Goal: Transaction & Acquisition: Book appointment/travel/reservation

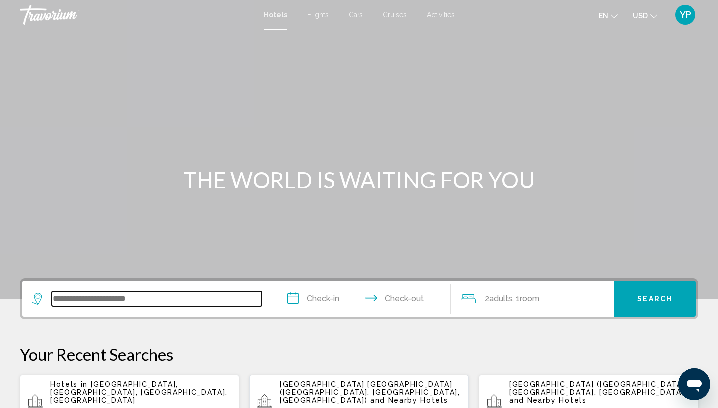
click at [70, 298] on input "Search widget" at bounding box center [157, 299] width 210 height 15
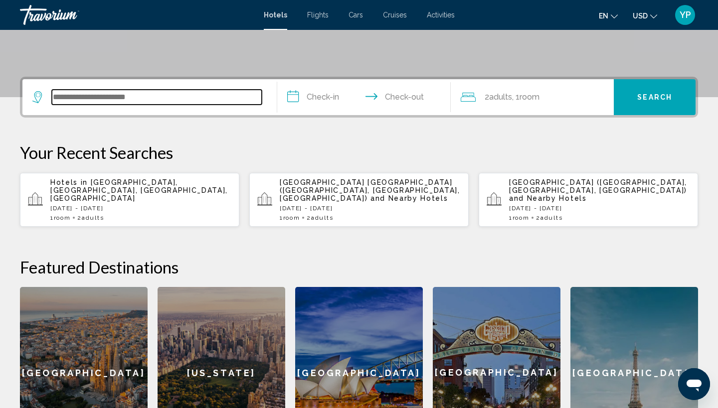
scroll to position [246, 0]
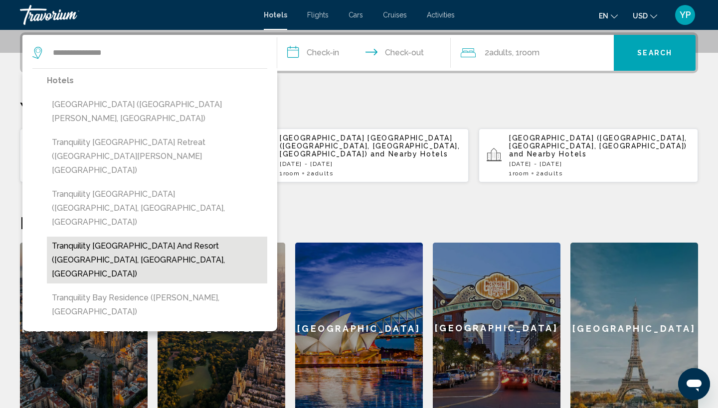
click at [141, 237] on button "Tranquility [GEOGRAPHIC_DATA] and Resort ([GEOGRAPHIC_DATA], [GEOGRAPHIC_DATA],…" at bounding box center [157, 260] width 220 height 47
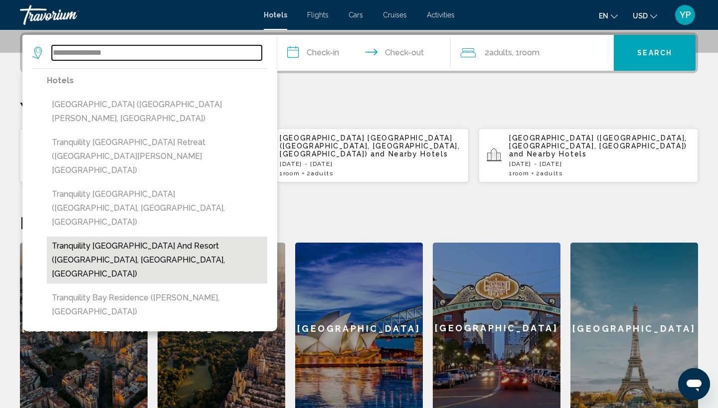
type input "**********"
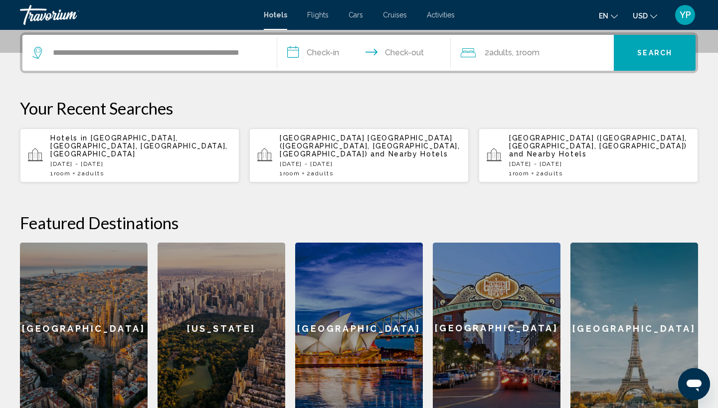
click at [294, 53] on input "**********" at bounding box center [365, 54] width 177 height 39
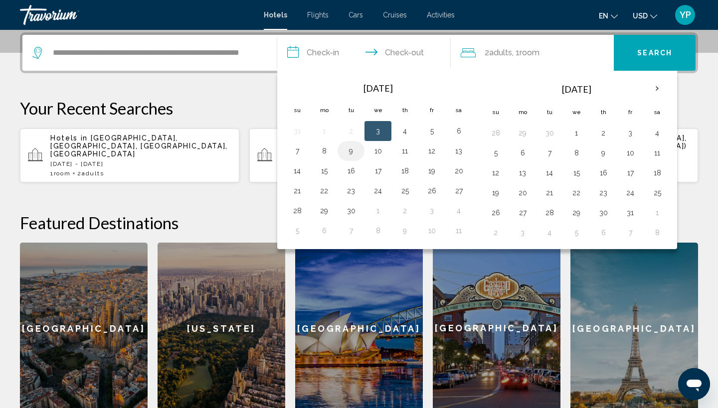
click at [351, 152] on button "9" at bounding box center [351, 151] width 16 height 14
click at [377, 150] on button "10" at bounding box center [378, 151] width 16 height 14
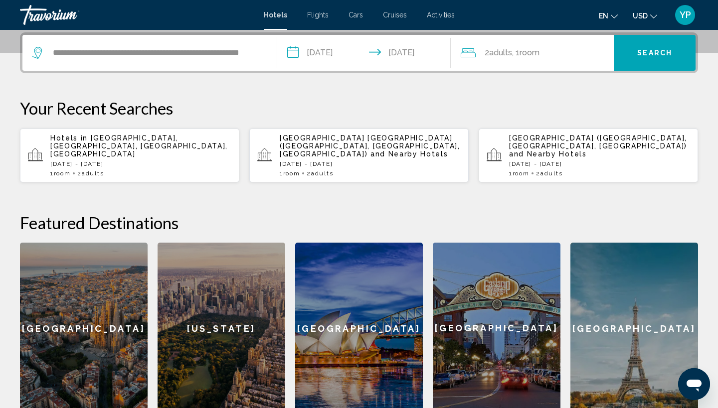
click at [297, 51] on input "**********" at bounding box center [365, 54] width 177 height 39
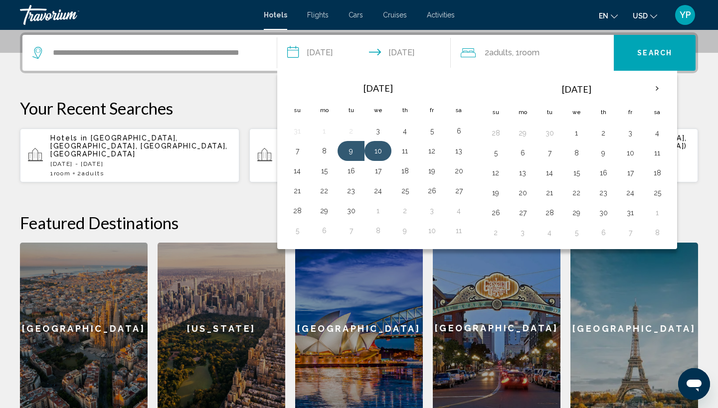
click at [379, 150] on button "10" at bounding box center [378, 151] width 16 height 14
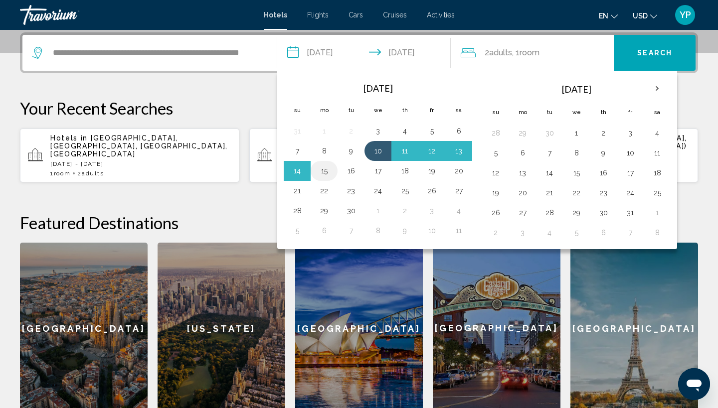
click at [327, 172] on button "15" at bounding box center [324, 171] width 16 height 14
type input "**********"
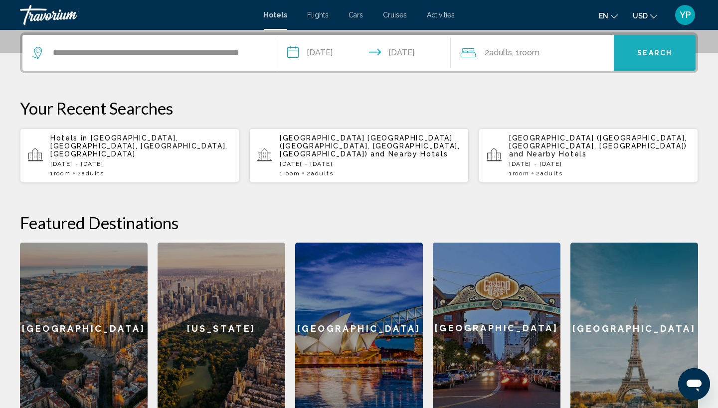
click at [642, 51] on span "Search" at bounding box center [654, 53] width 35 height 8
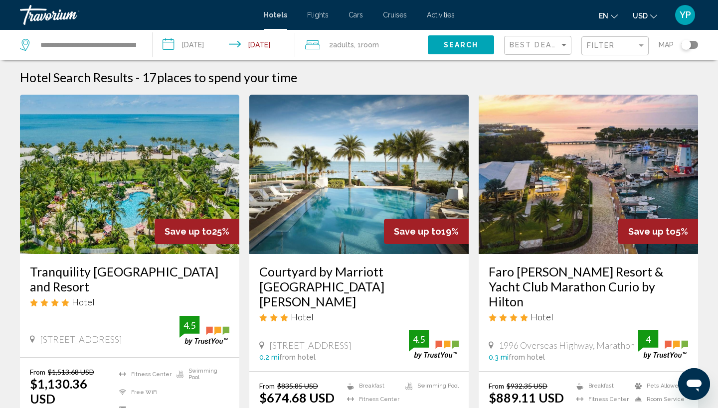
click at [154, 175] on img "Main content" at bounding box center [129, 175] width 219 height 160
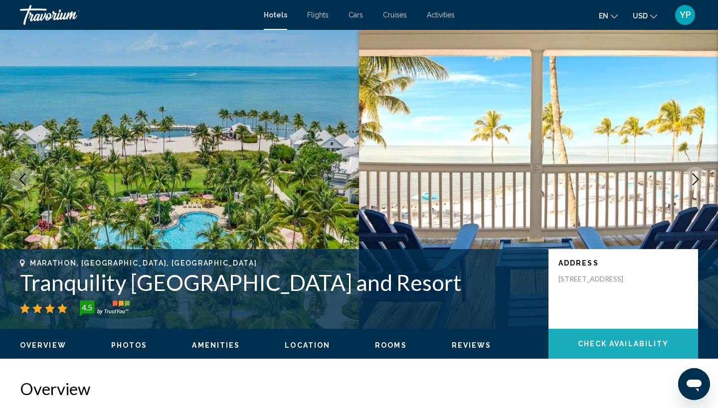
click at [641, 347] on span "Check Availability" at bounding box center [623, 344] width 91 height 8
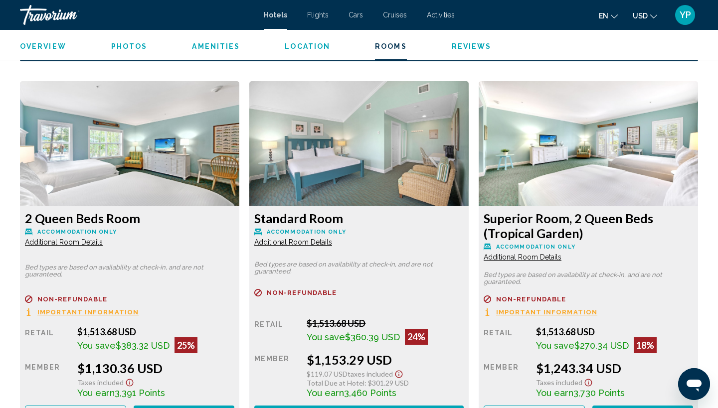
scroll to position [1331, 0]
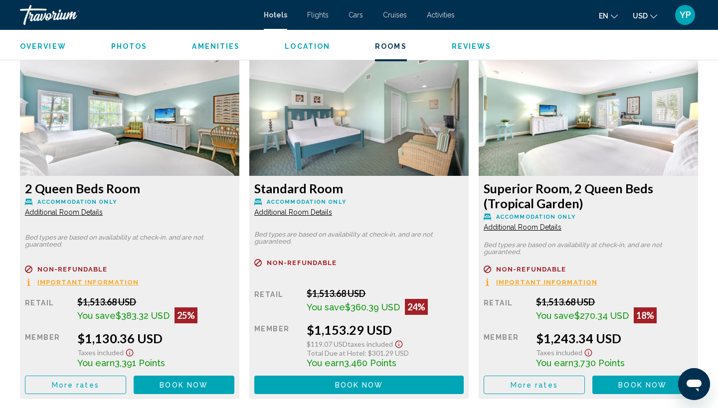
click at [103, 213] on span "Additional Room Details" at bounding box center [64, 212] width 78 height 8
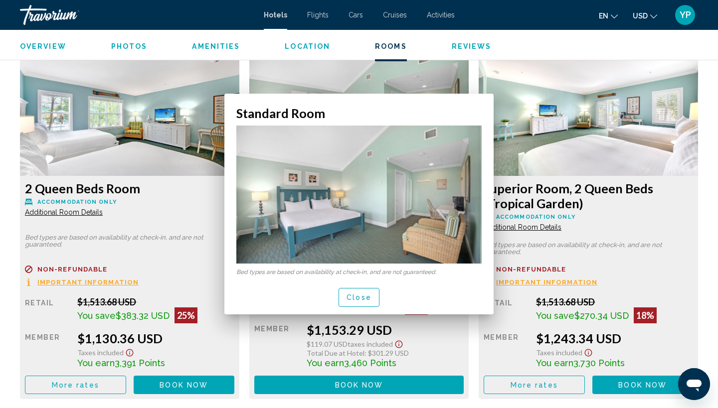
scroll to position [0, 0]
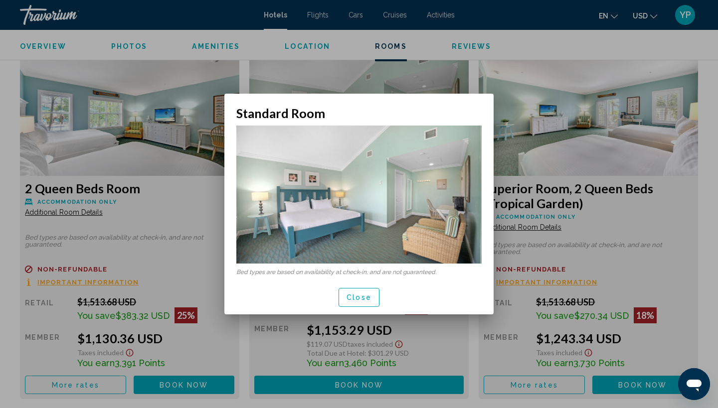
click at [440, 72] on div at bounding box center [359, 204] width 718 height 408
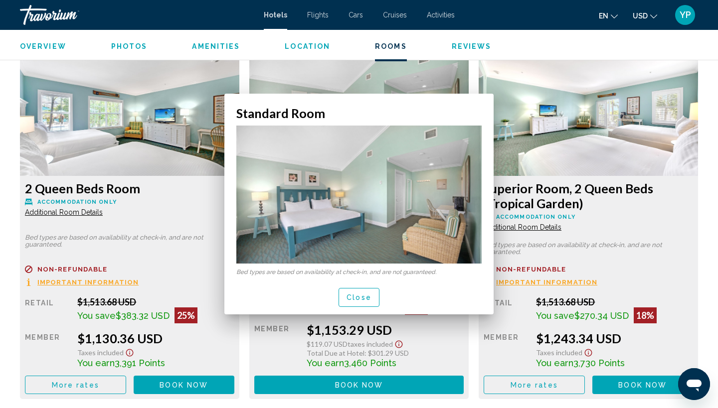
scroll to position [1331, 0]
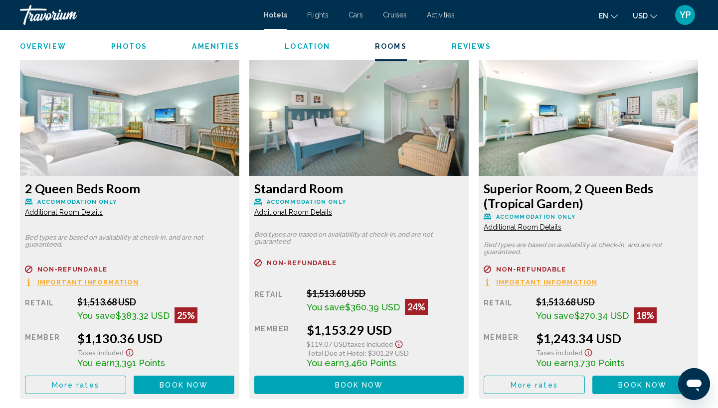
click at [190, 124] on img "Main content" at bounding box center [129, 113] width 219 height 125
click at [160, 131] on img "Main content" at bounding box center [129, 113] width 219 height 125
click at [97, 141] on img "Main content" at bounding box center [129, 113] width 219 height 125
click at [175, 382] on button "Book now No longer available" at bounding box center [184, 385] width 101 height 18
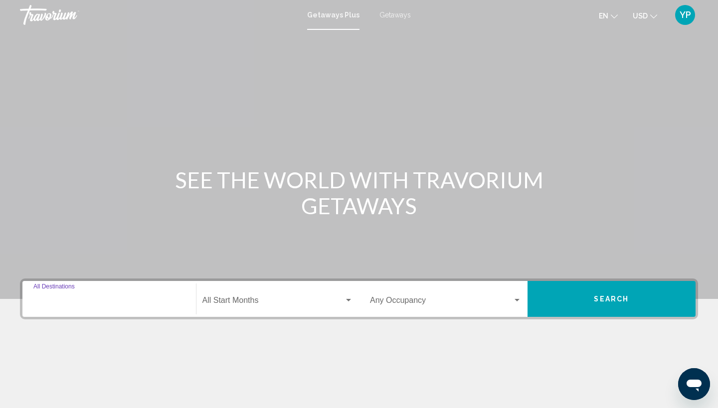
click at [51, 298] on input "Destination All Destinations" at bounding box center [109, 302] width 152 height 9
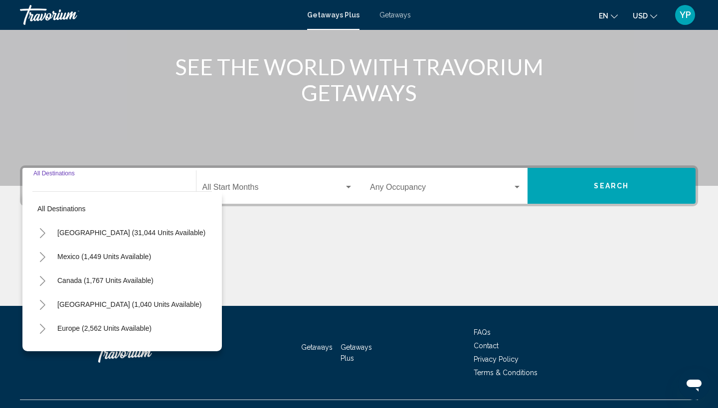
scroll to position [133, 0]
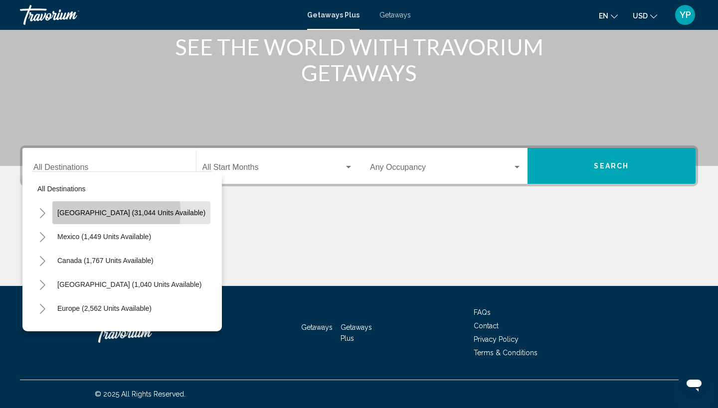
click at [83, 212] on span "United States (31,044 units available)" at bounding box center [131, 213] width 148 height 8
type input "**********"
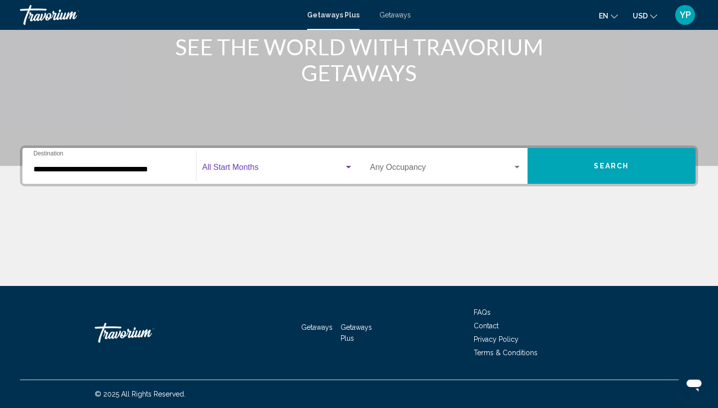
click at [349, 168] on div "Search widget" at bounding box center [348, 167] width 5 height 2
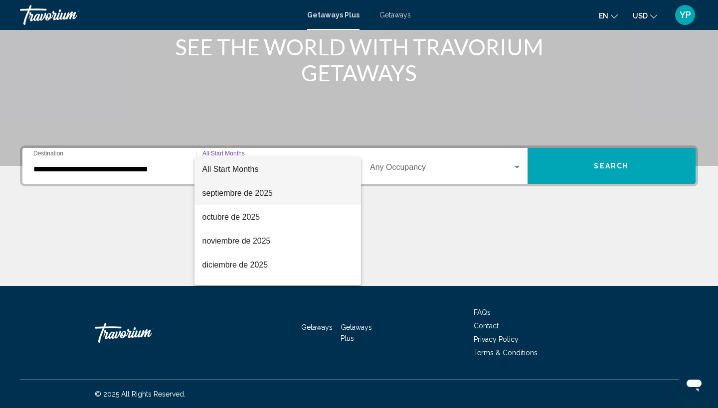
click at [242, 193] on span "septiembre de 2025" at bounding box center [277, 193] width 151 height 24
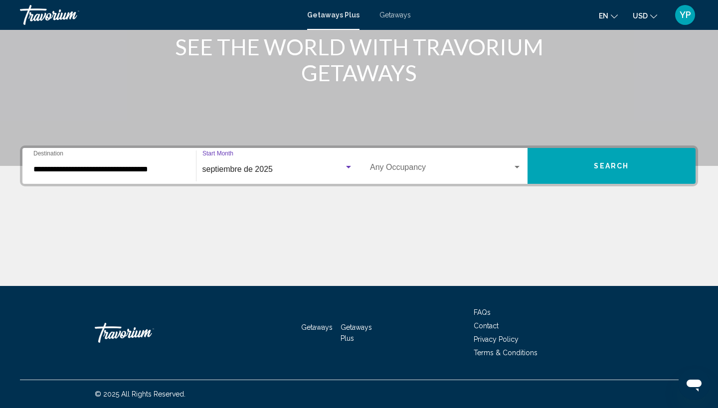
click at [518, 167] on div "Search widget" at bounding box center [516, 167] width 5 height 2
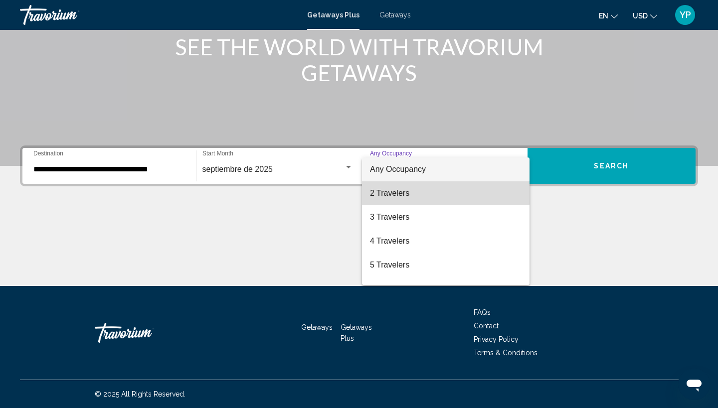
click at [397, 193] on span "2 Travelers" at bounding box center [446, 193] width 152 height 24
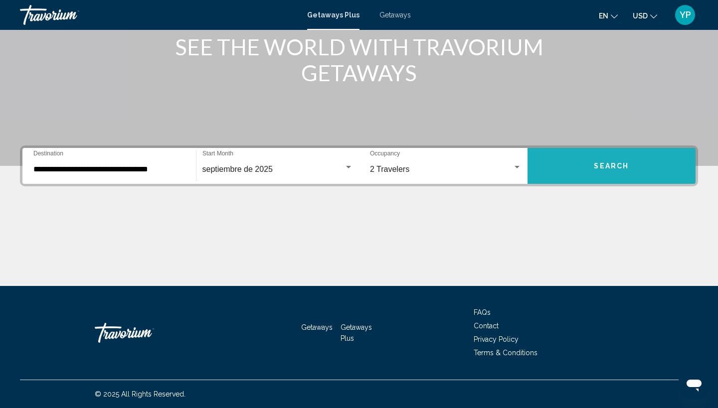
click at [618, 165] on span "Search" at bounding box center [611, 167] width 35 height 8
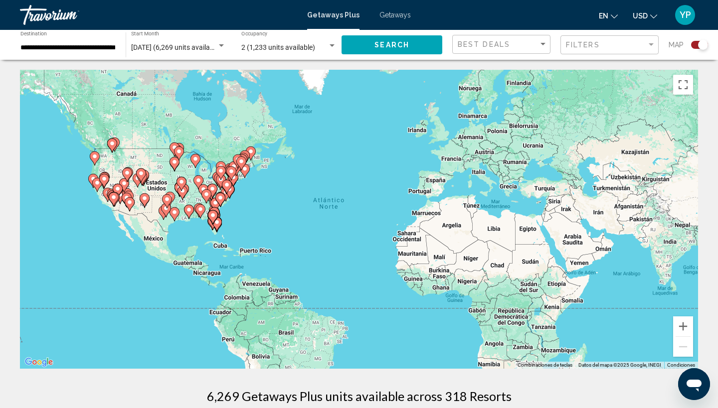
click at [235, 225] on div "Para activar la función de arrastrar con el teclado, presiona Alt + Intro. Una …" at bounding box center [359, 219] width 678 height 299
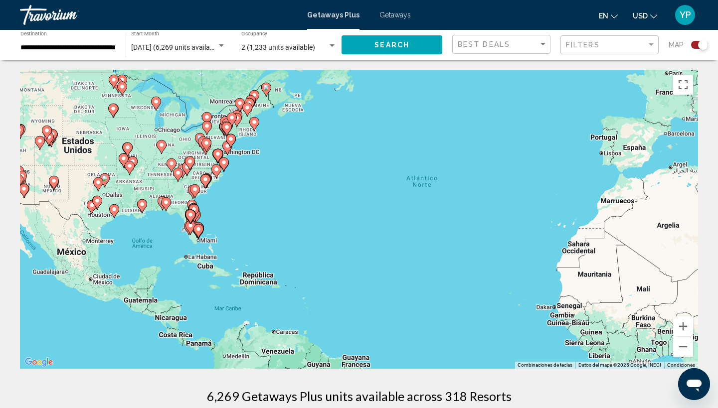
click at [235, 225] on div "Para activar la función de arrastrar con el teclado, presiona Alt + Intro. Una …" at bounding box center [359, 219] width 678 height 299
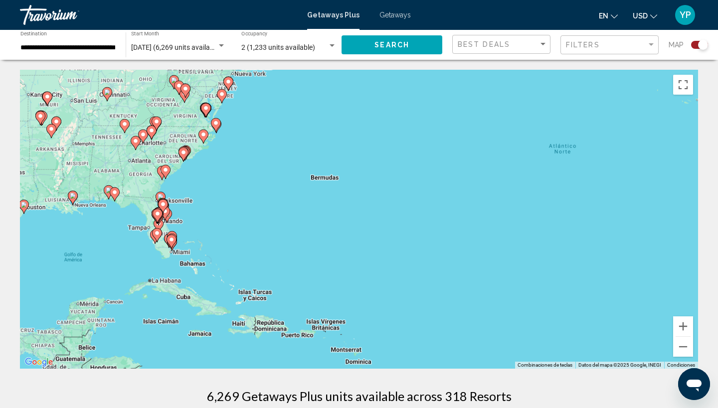
click at [234, 225] on div "Para activar la función de arrastrar con el teclado, presiona Alt + Intro. Una …" at bounding box center [359, 219] width 678 height 299
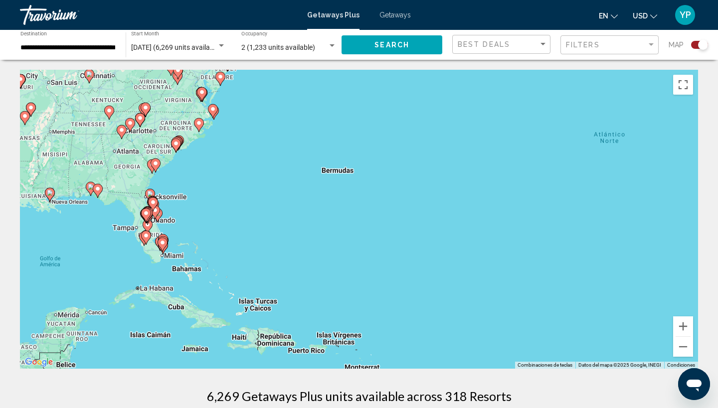
click at [234, 225] on div "Para activar la función de arrastrar con el teclado, presiona Alt + Intro. Una …" at bounding box center [359, 219] width 678 height 299
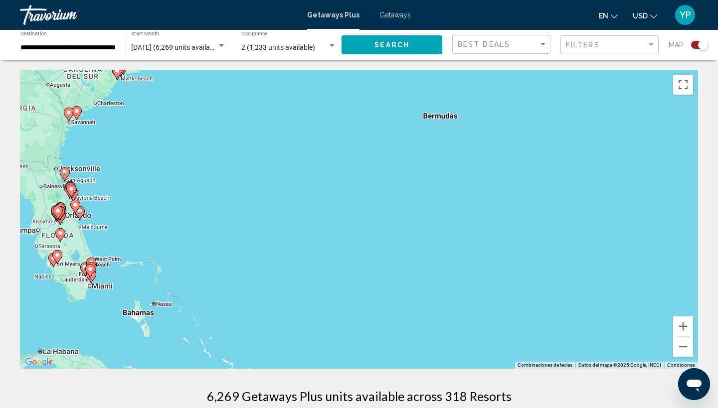
click at [234, 225] on div "Para activar la función de arrastrar con el teclado, presiona Alt + Intro. Una …" at bounding box center [359, 219] width 678 height 299
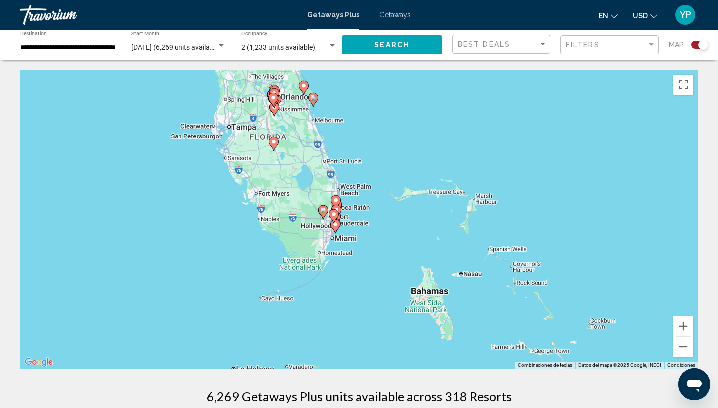
drag, startPoint x: 45, startPoint y: 314, endPoint x: 434, endPoint y: 204, distance: 404.5
click at [436, 203] on div "Para activar la función de arrastrar con el teclado, presiona Alt + Intro. Una …" at bounding box center [359, 219] width 678 height 299
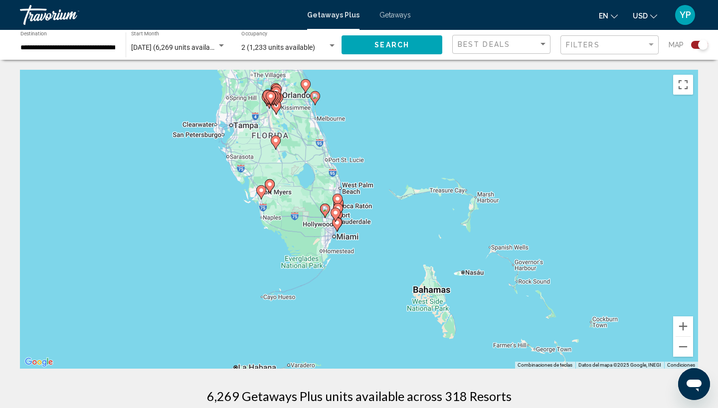
click at [354, 250] on div "Para activar la función de arrastrar con el teclado, presiona Alt + Intro. Una …" at bounding box center [359, 219] width 678 height 299
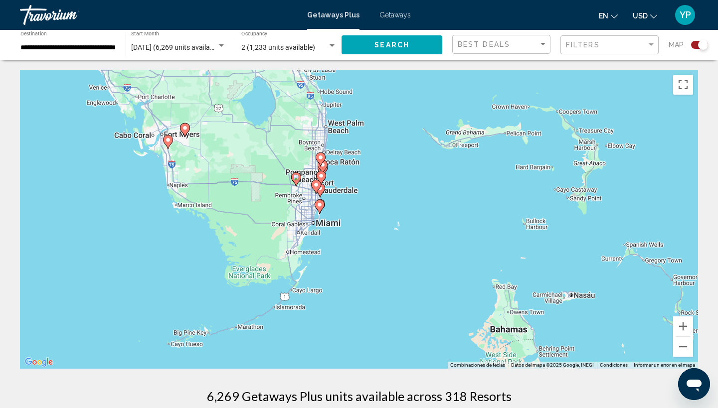
click at [337, 214] on div "Para activar la función de arrastrar con el teclado, presiona Alt + Intro. Una …" at bounding box center [359, 219] width 678 height 299
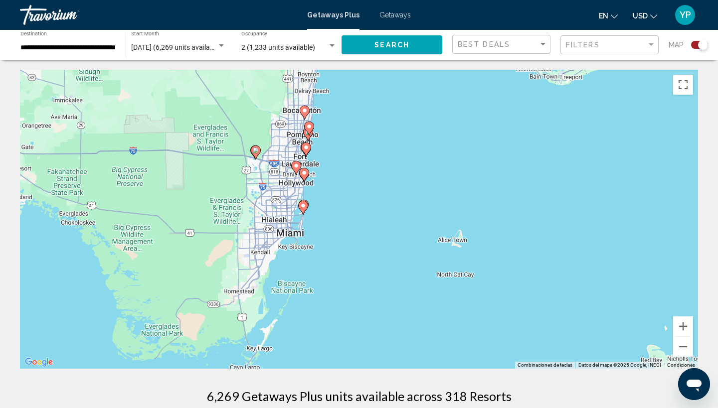
click at [337, 214] on div "Para activar la función de arrastrar con el teclado, presiona Alt + Intro. Una …" at bounding box center [359, 219] width 678 height 299
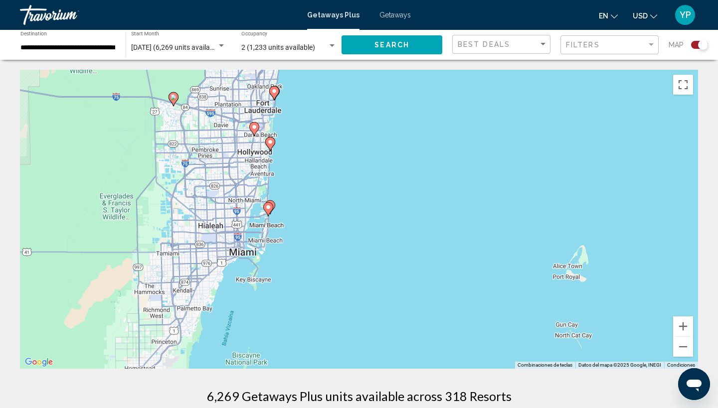
click at [337, 214] on div "Para activar la función de arrastrar con el teclado, presiona Alt + Intro. Una …" at bounding box center [359, 219] width 678 height 299
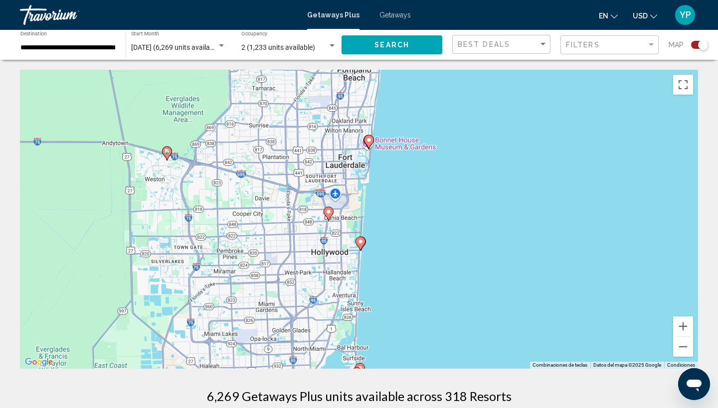
drag, startPoint x: 231, startPoint y: 106, endPoint x: 389, endPoint y: 269, distance: 227.0
click at [389, 269] on div "Para activar la función de arrastrar con el teclado, presiona Alt + Intro. Una …" at bounding box center [359, 219] width 678 height 299
click at [360, 242] on image "Main content" at bounding box center [360, 242] width 6 height 6
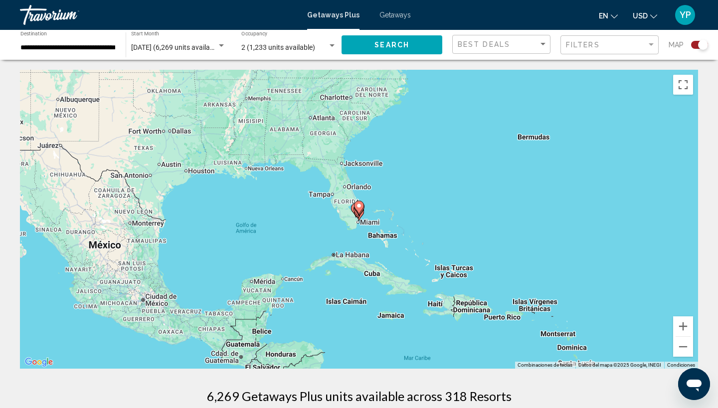
click at [372, 218] on div "Para navegar, presiona las teclas de flecha. Para activar la función de arrastr…" at bounding box center [359, 219] width 678 height 299
click at [372, 218] on div "Para activar la función de arrastrar con el teclado, presiona Alt + Intro. Una …" at bounding box center [359, 219] width 678 height 299
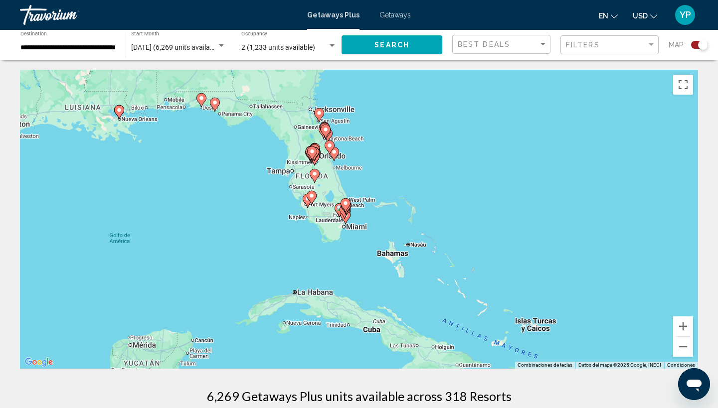
click at [372, 218] on div "Para activar la función de arrastrar con el teclado, presiona Alt + Intro. Una …" at bounding box center [359, 219] width 678 height 299
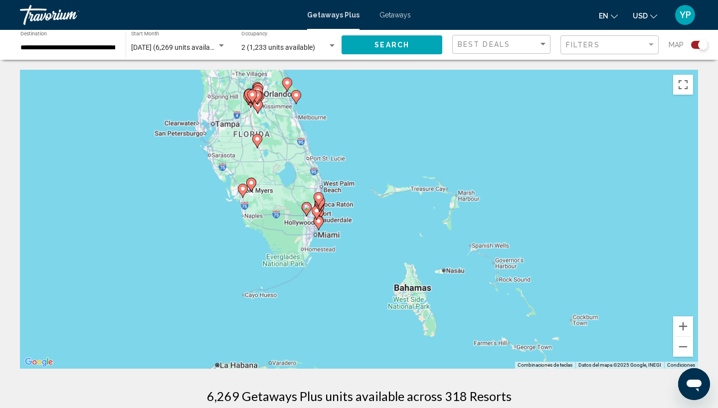
click at [372, 218] on div "Para activar la función de arrastrar con el teclado, presiona Alt + Intro. Una …" at bounding box center [359, 219] width 678 height 299
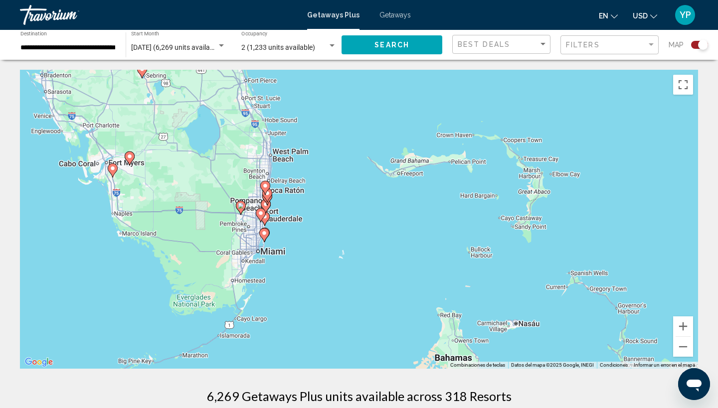
click at [372, 218] on div "Para activar la función de arrastrar con el teclado, presiona Alt + Intro. Una …" at bounding box center [359, 219] width 678 height 299
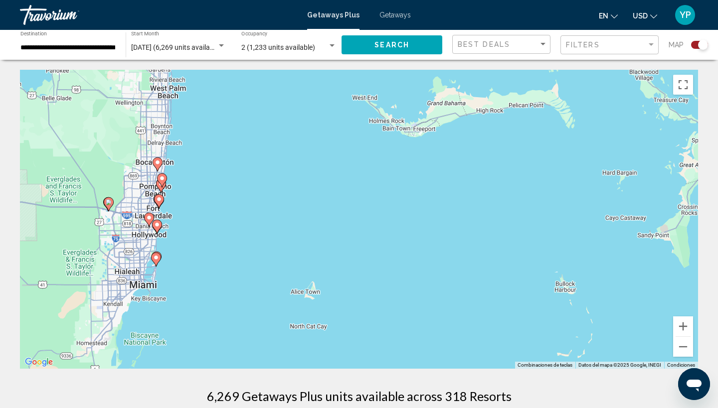
click at [372, 218] on div "Para activar la función de arrastrar con el teclado, presiona Alt + Intro. Una …" at bounding box center [359, 219] width 678 height 299
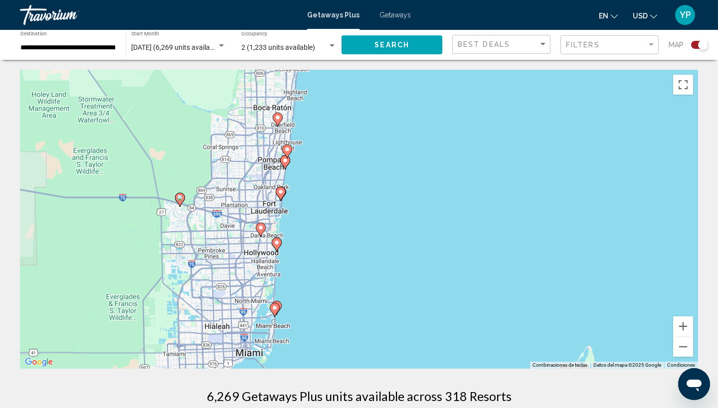
drag, startPoint x: 104, startPoint y: 197, endPoint x: 443, endPoint y: 199, distance: 339.0
click at [443, 199] on div "Para activar la función de arrastrar con el teclado, presiona Alt + Intro. Una …" at bounding box center [359, 219] width 678 height 299
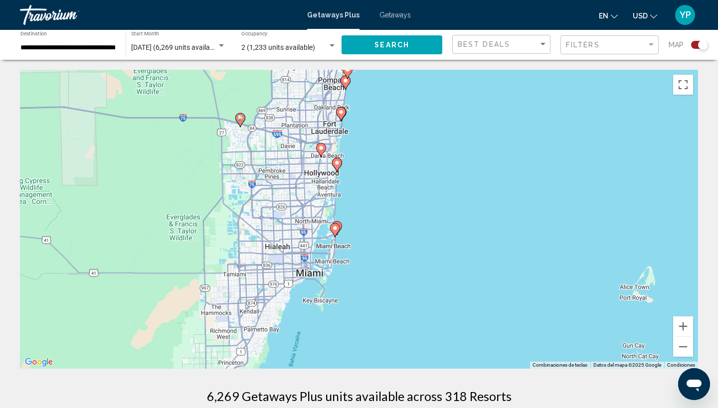
drag, startPoint x: 318, startPoint y: 282, endPoint x: 363, endPoint y: 199, distance: 94.4
click at [363, 199] on div "Para activar la función de arrastrar con el teclado, presiona Alt + Intro. Una …" at bounding box center [359, 219] width 678 height 299
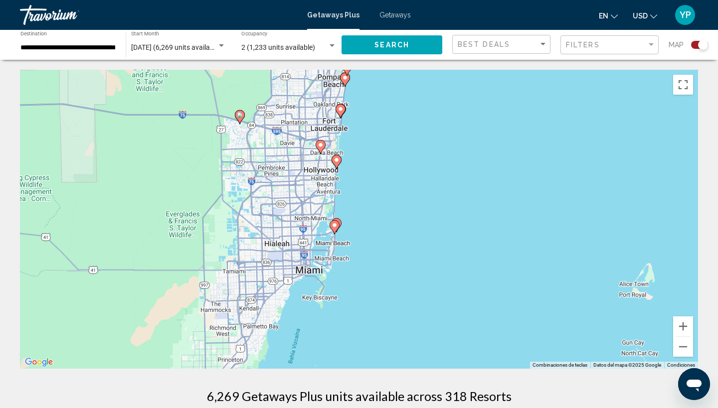
click at [337, 168] on icon "Main content" at bounding box center [337, 162] width 10 height 14
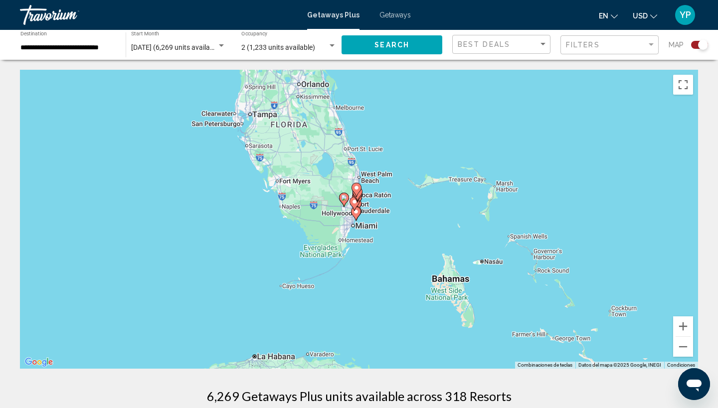
click at [373, 236] on div "Para navegar, presiona las teclas de flecha. Para activar la función de arrastr…" at bounding box center [359, 219] width 678 height 299
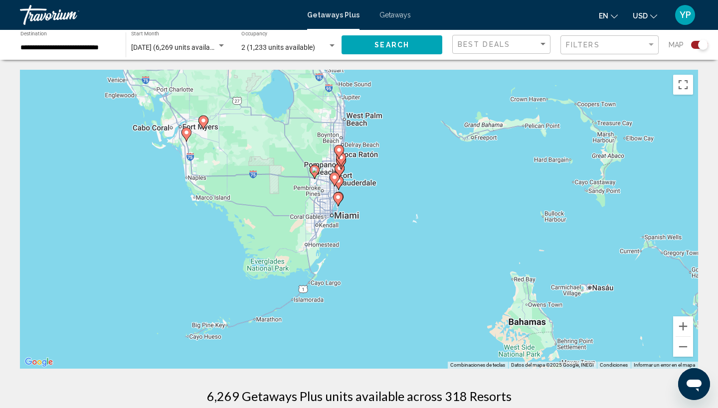
click at [373, 236] on div "Para activar la función de arrastrar con el teclado, presiona Alt + Intro. Una …" at bounding box center [359, 219] width 678 height 299
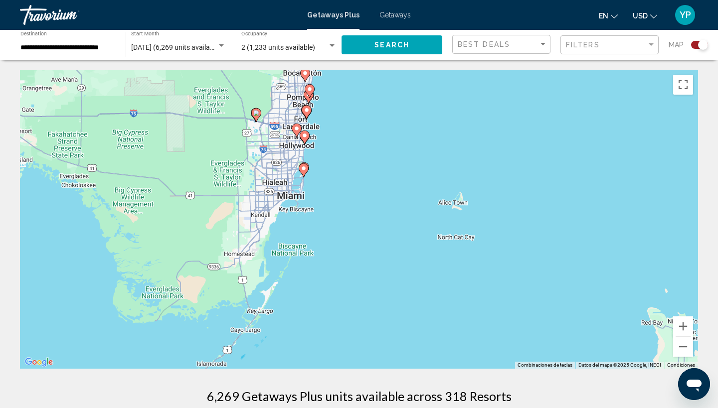
click at [373, 236] on div "Para activar la función de arrastrar con el teclado, presiona Alt + Intro. Una …" at bounding box center [359, 219] width 678 height 299
click at [306, 138] on image "Main content" at bounding box center [305, 136] width 6 height 6
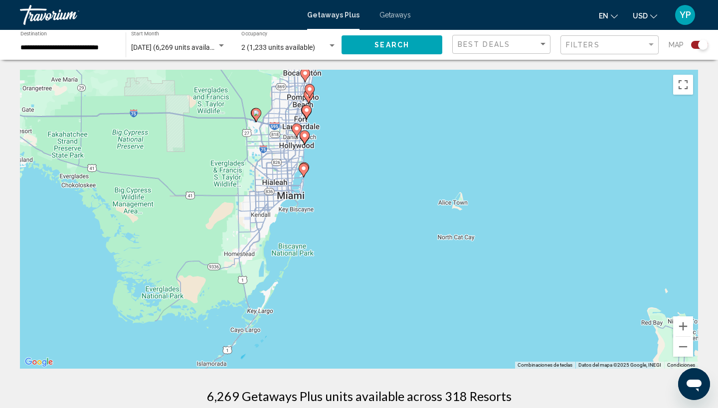
type input "**********"
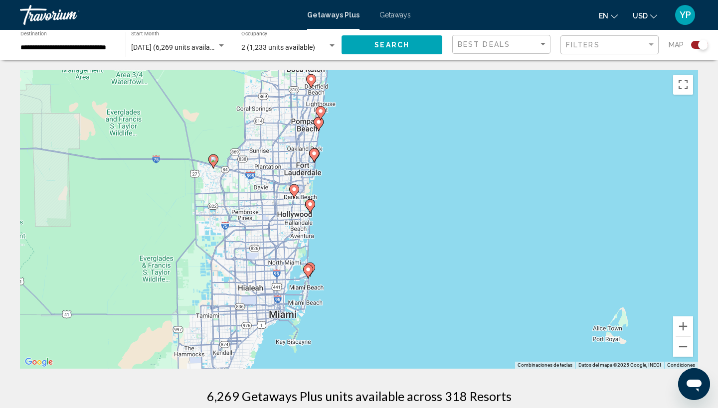
drag, startPoint x: 267, startPoint y: 106, endPoint x: 328, endPoint y: 250, distance: 156.2
click at [328, 250] on div "Para activar la función de arrastrar con el teclado, presiona Alt + Intro. Una …" at bounding box center [359, 219] width 678 height 299
click at [312, 202] on image "Main content" at bounding box center [310, 204] width 6 height 6
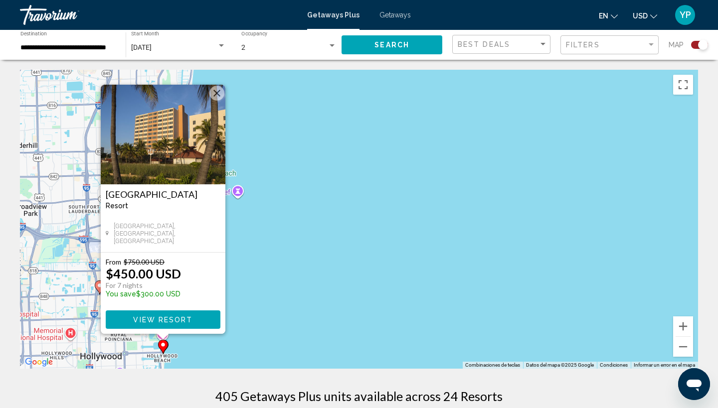
click at [307, 202] on div "Para activar la función de arrastrar con el teclado, presiona Alt + Intro. Una …" at bounding box center [359, 219] width 678 height 299
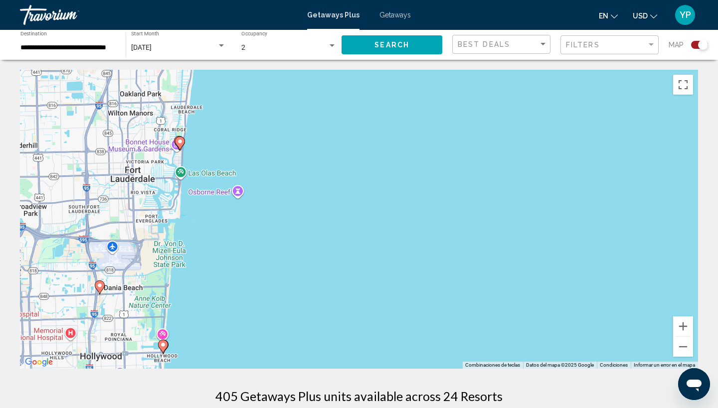
click at [181, 140] on image "Main content" at bounding box center [180, 142] width 6 height 6
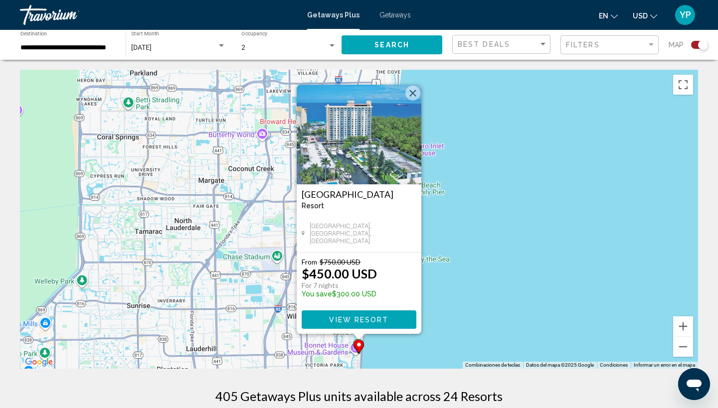
click at [490, 131] on div "Para activar la función de arrastrar con el teclado, presiona Alt + Intro. Una …" at bounding box center [359, 219] width 678 height 299
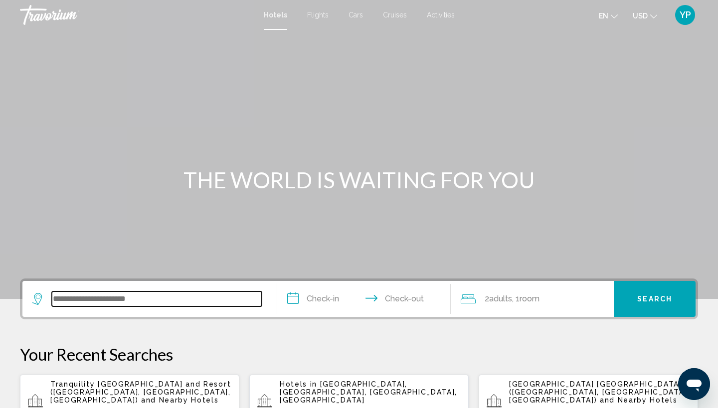
click at [134, 303] on input "Search widget" at bounding box center [157, 299] width 210 height 15
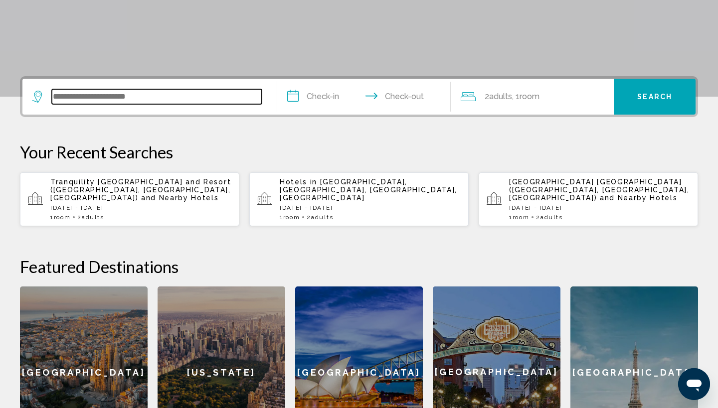
scroll to position [246, 0]
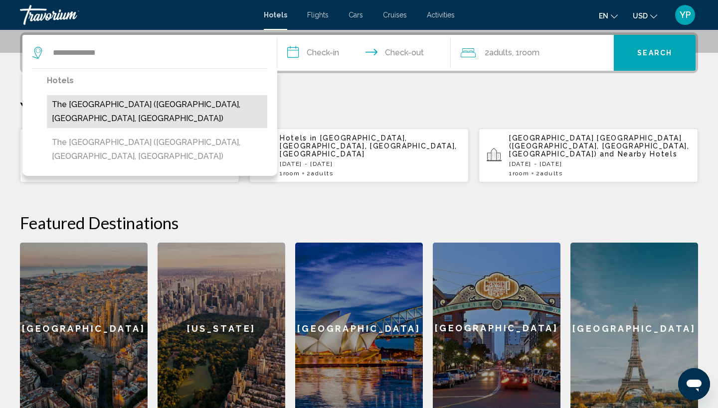
click at [127, 111] on button "The Westin Fort Lauderdale Beach Resort (Fort Lauderdale, FL, US)" at bounding box center [157, 111] width 220 height 33
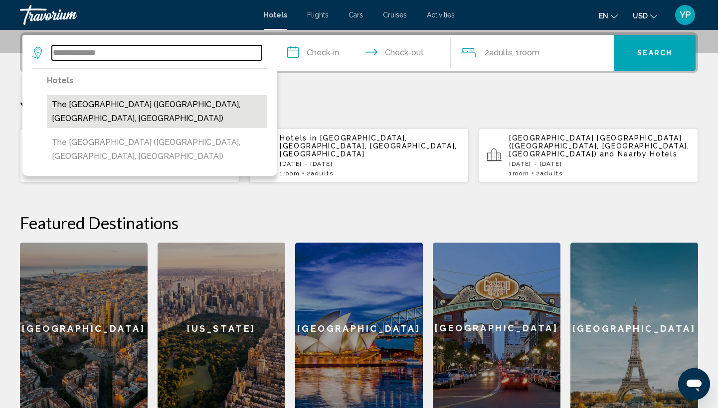
type input "**********"
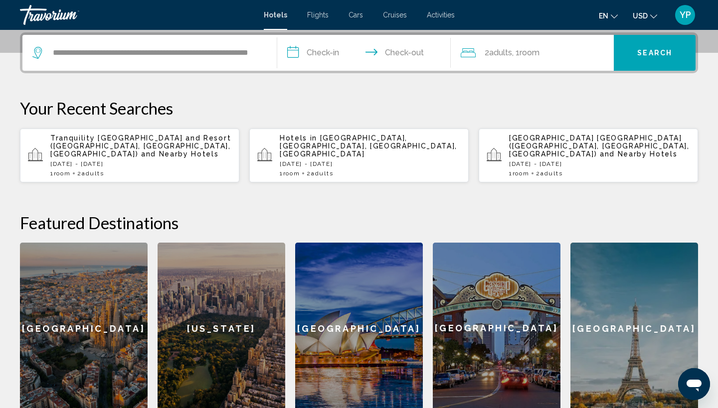
click at [297, 51] on input "**********" at bounding box center [365, 54] width 177 height 39
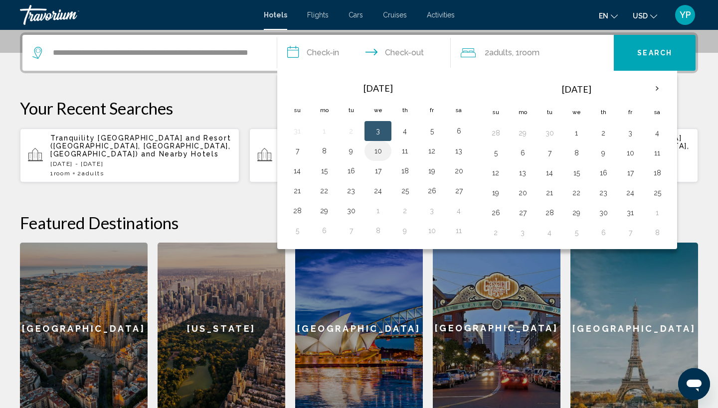
click at [379, 149] on button "10" at bounding box center [378, 151] width 16 height 14
click at [300, 173] on button "14" at bounding box center [297, 171] width 16 height 14
type input "**********"
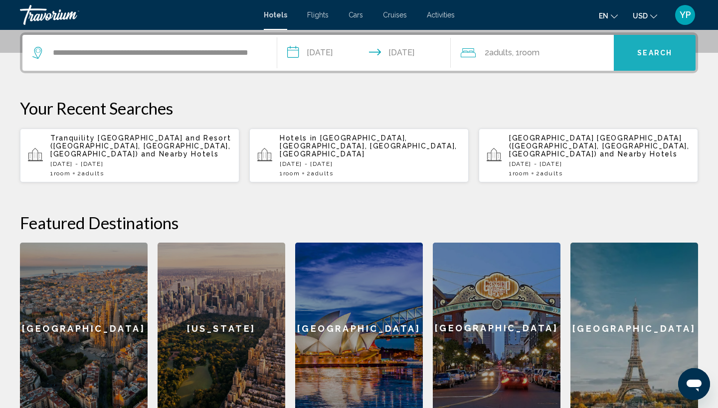
click at [656, 54] on span "Search" at bounding box center [654, 53] width 35 height 8
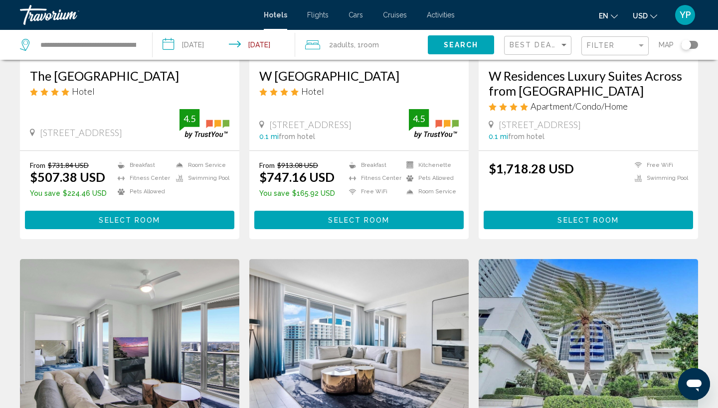
scroll to position [201, 0]
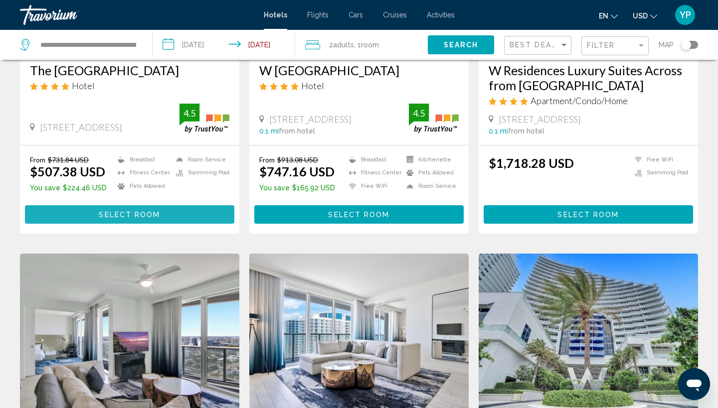
click at [111, 219] on span "Select Room" at bounding box center [129, 215] width 61 height 8
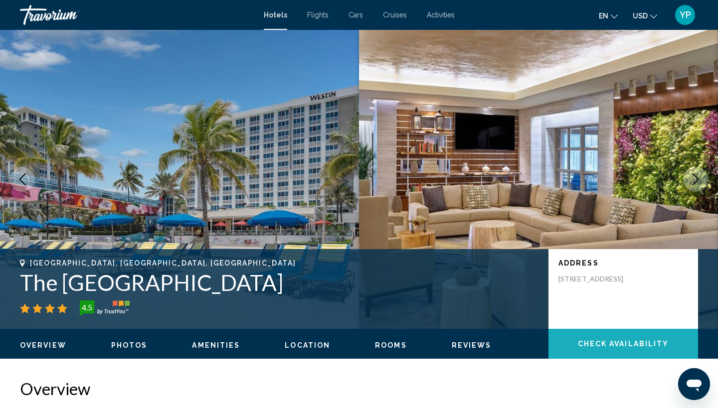
click at [594, 341] on span "Check Availability" at bounding box center [623, 344] width 91 height 8
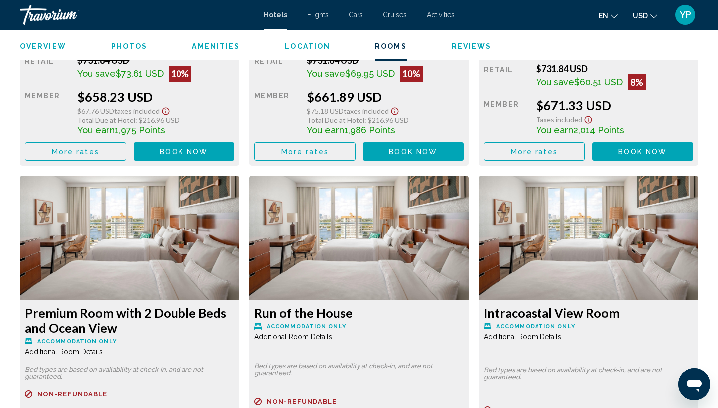
scroll to position [3381, 0]
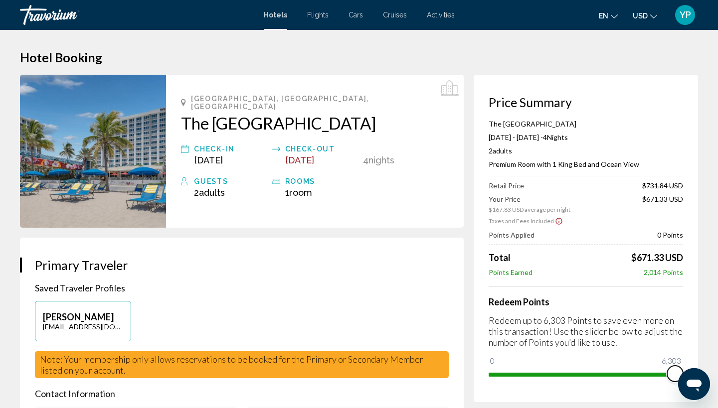
drag, startPoint x: 498, startPoint y: 363, endPoint x: 687, endPoint y: 357, distance: 189.5
click at [687, 357] on div "Price Summary The Westin Fort Lauderdale Beach Resort Sep 10, 2025 - Sep 14, 20…" at bounding box center [586, 239] width 224 height 328
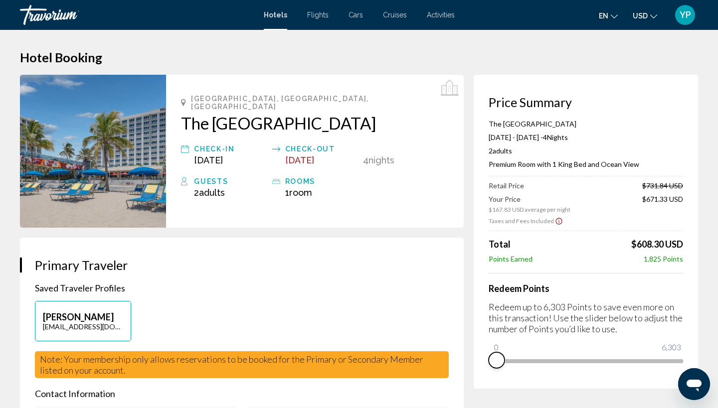
drag, startPoint x: 674, startPoint y: 376, endPoint x: 473, endPoint y: 383, distance: 201.0
drag, startPoint x: 388, startPoint y: 286, endPoint x: 380, endPoint y: 285, distance: 8.0
click at [343, 198] on div "1 Room rooms" at bounding box center [321, 192] width 73 height 10
